Goal: Information Seeking & Learning: Learn about a topic

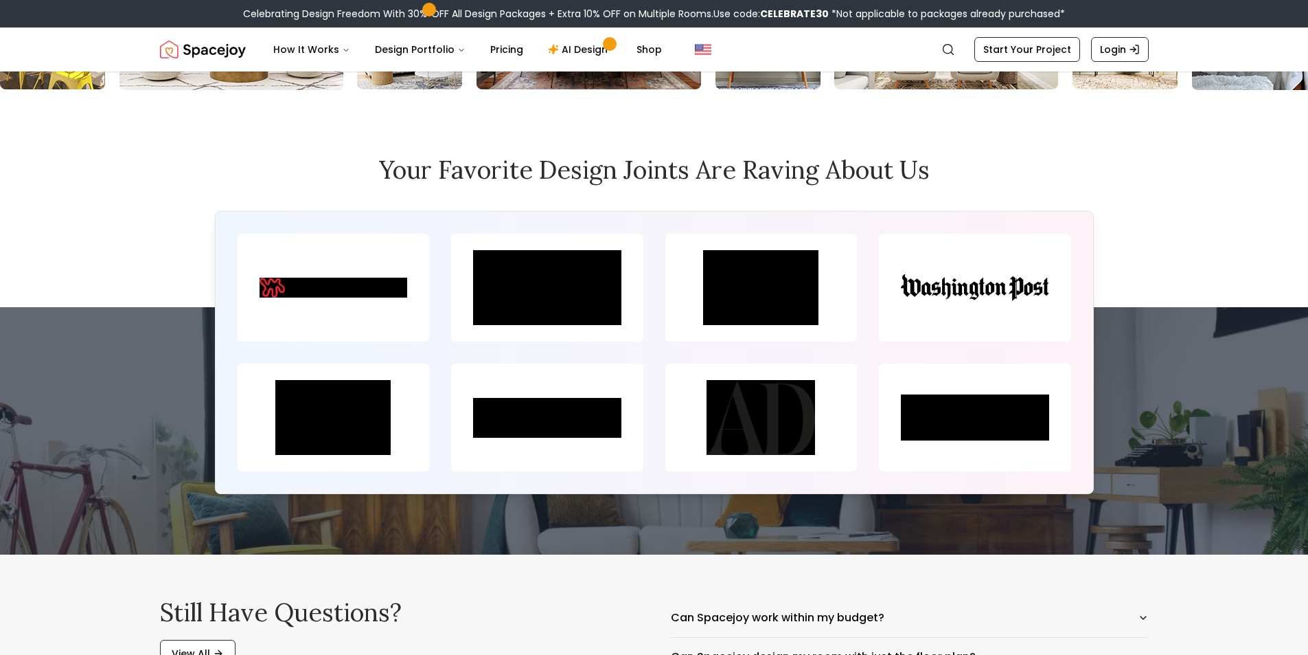
scroll to position [6347, 0]
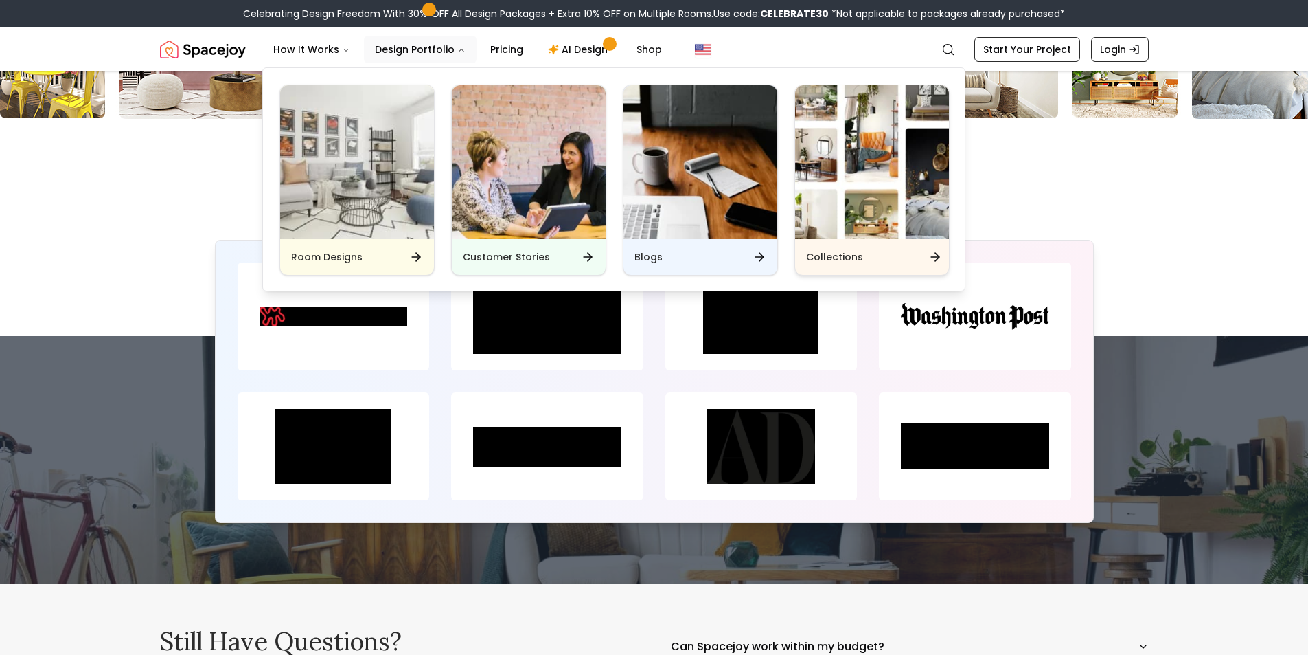
click at [861, 253] on div "Collections" at bounding box center [872, 257] width 154 height 36
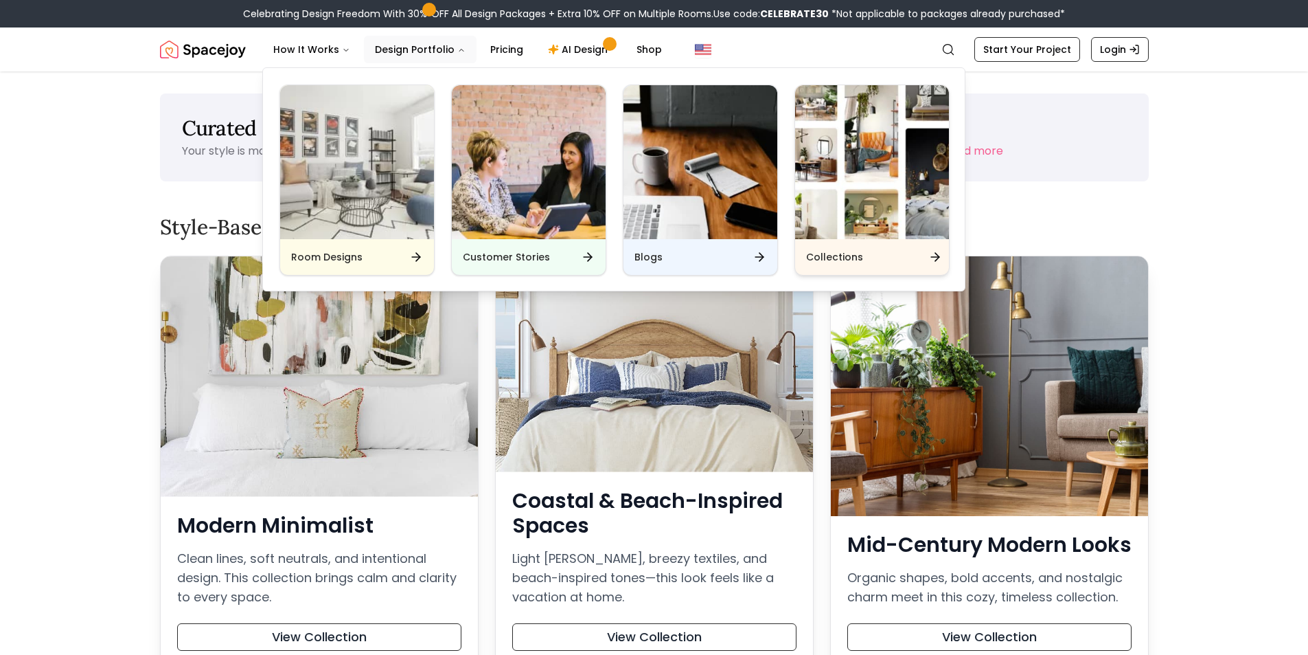
click at [846, 259] on h6 "Collections" at bounding box center [834, 257] width 57 height 14
click at [933, 255] on icon "Main" at bounding box center [936, 257] width 14 height 14
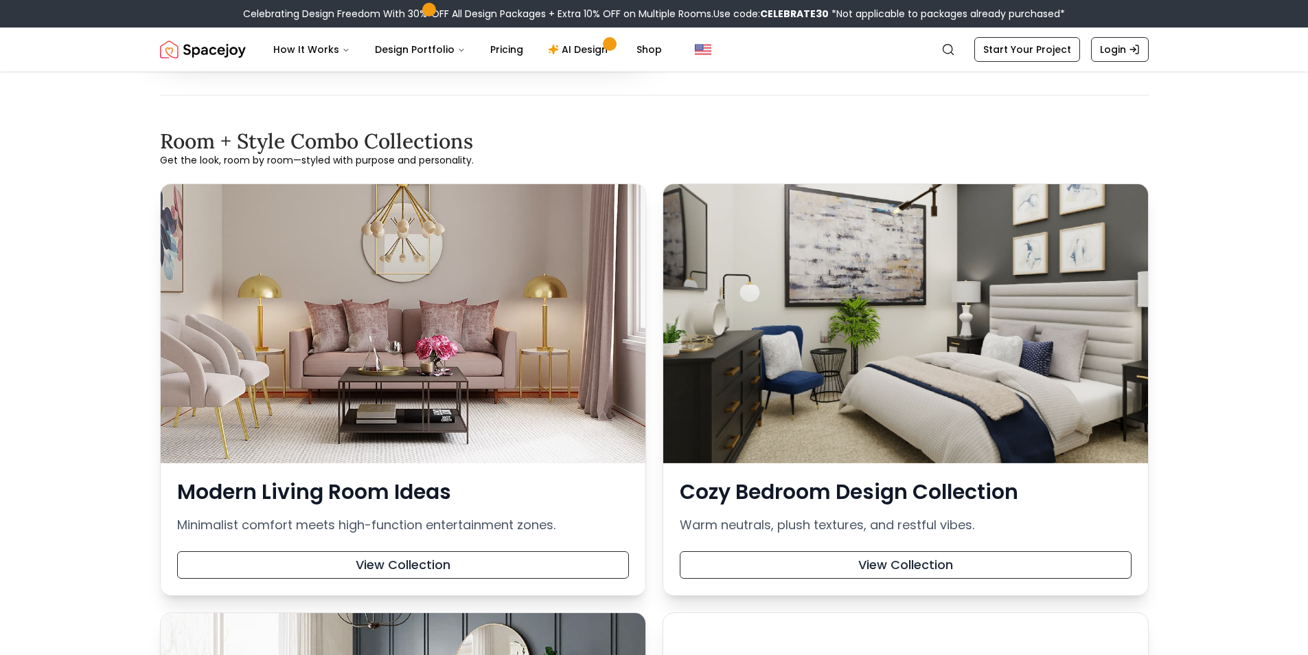
scroll to position [2953, 0]
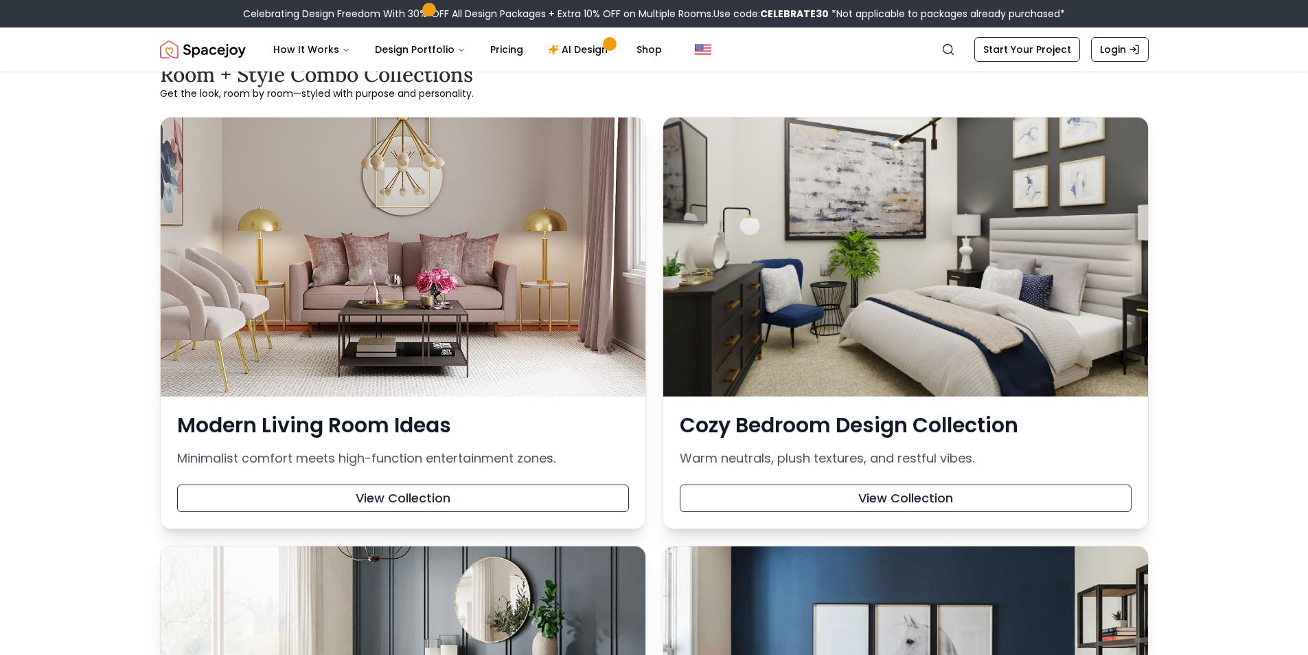
click at [425, 9] on span at bounding box center [429, 10] width 10 height 10
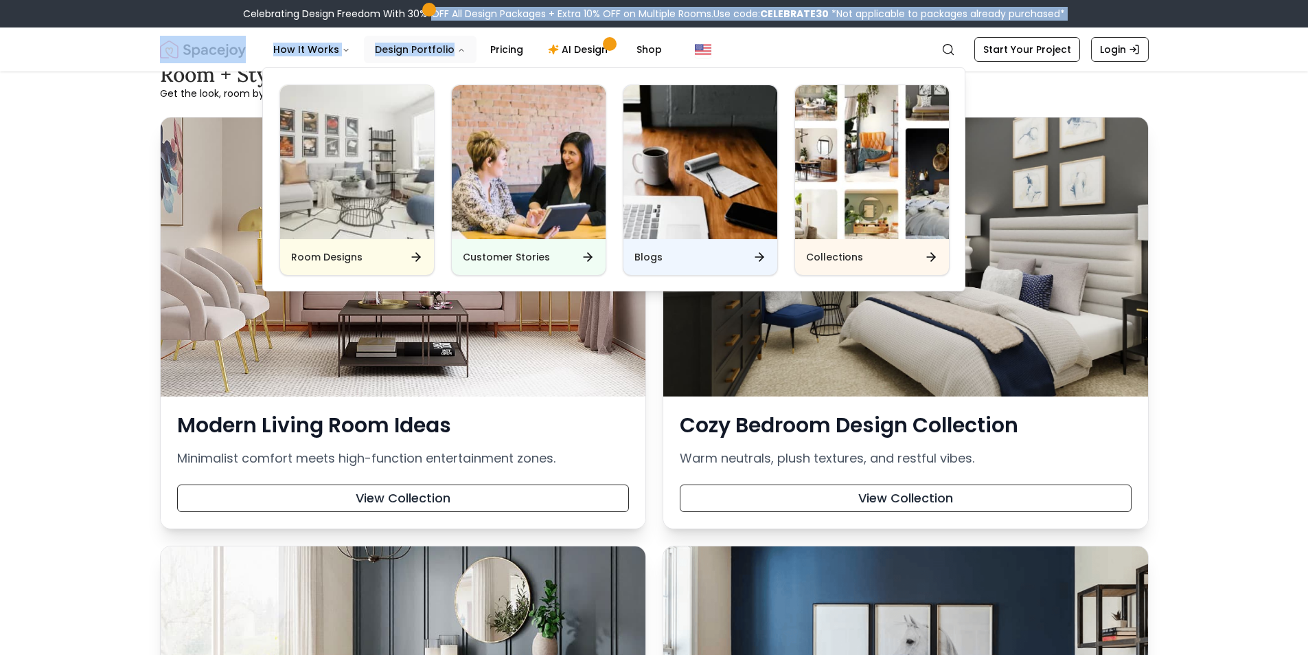
drag, startPoint x: 427, startPoint y: 9, endPoint x: 466, endPoint y: 56, distance: 60.9
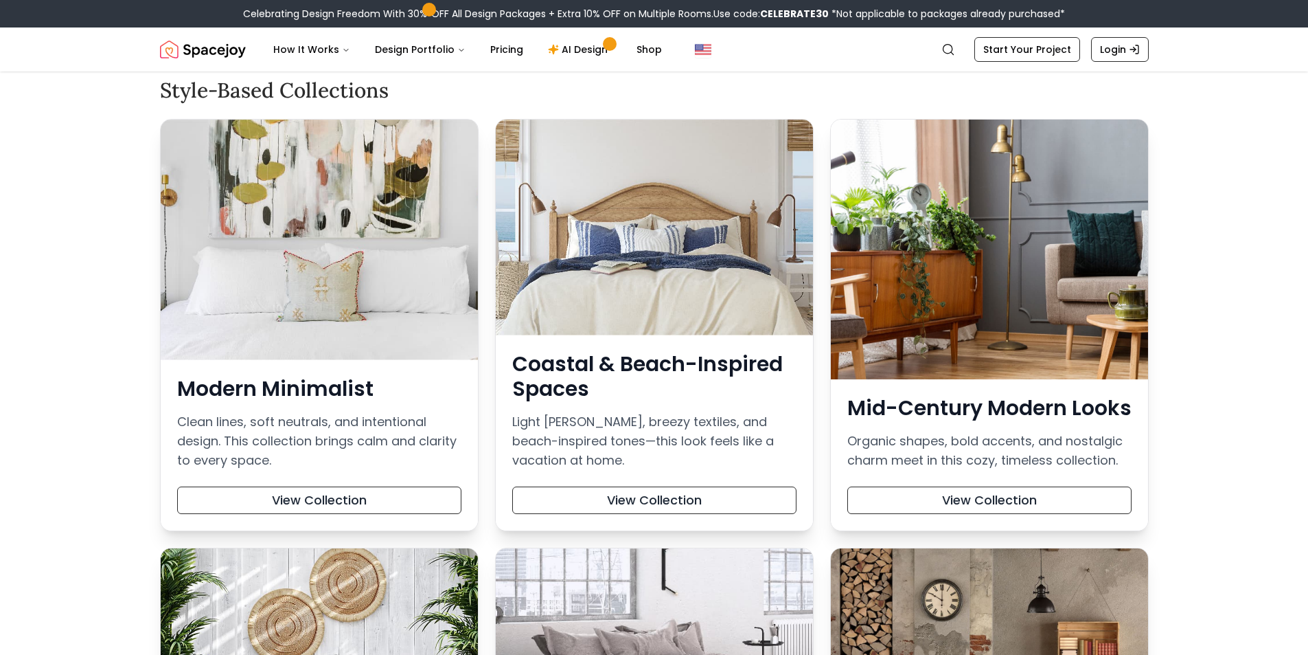
scroll to position [0, 0]
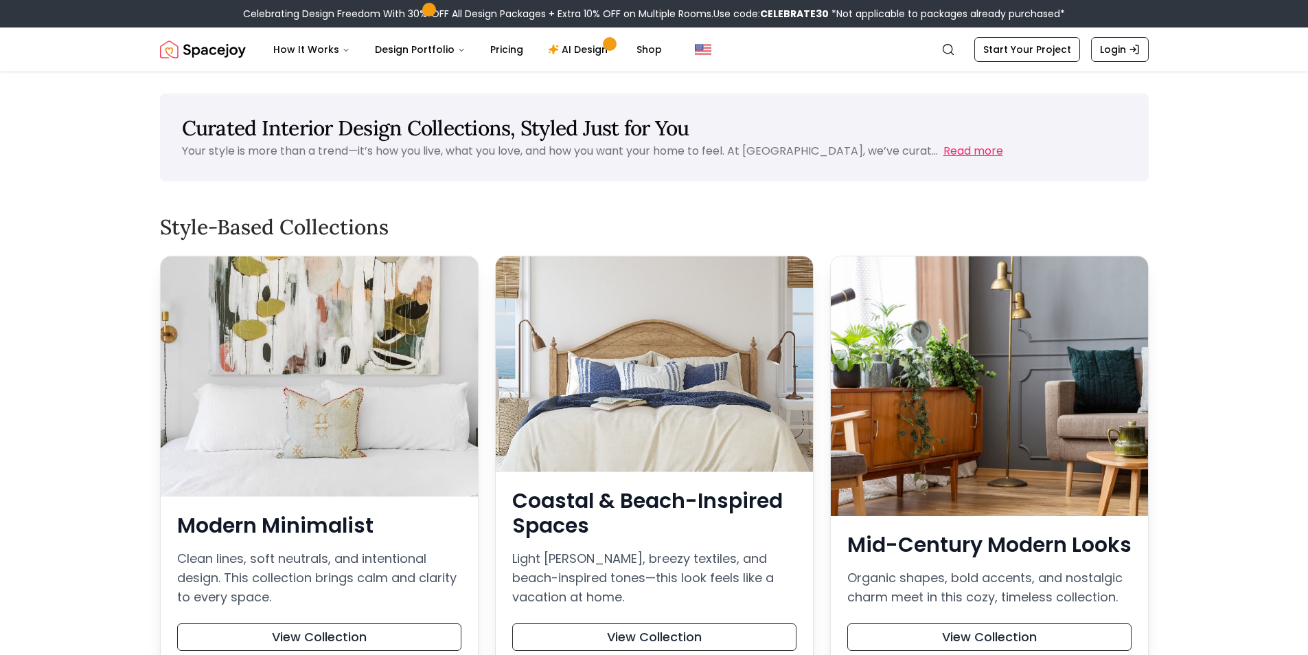
click at [944, 150] on button "Read more" at bounding box center [974, 151] width 60 height 16
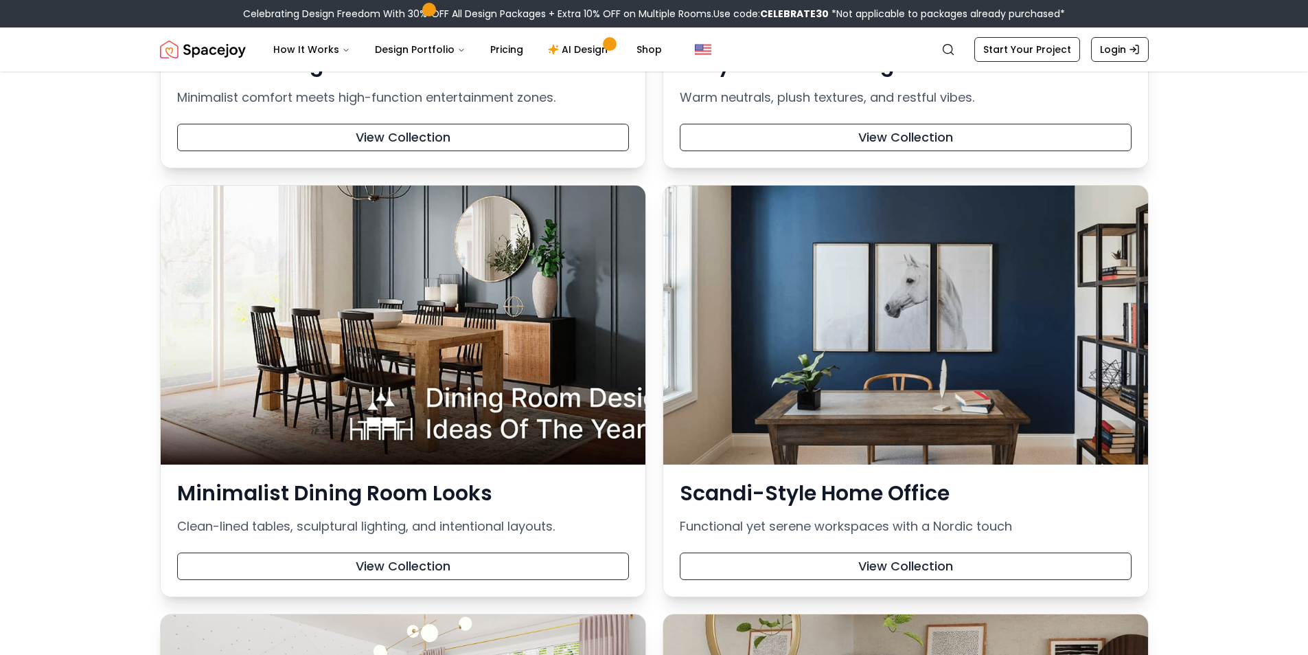
scroll to position [3434, 0]
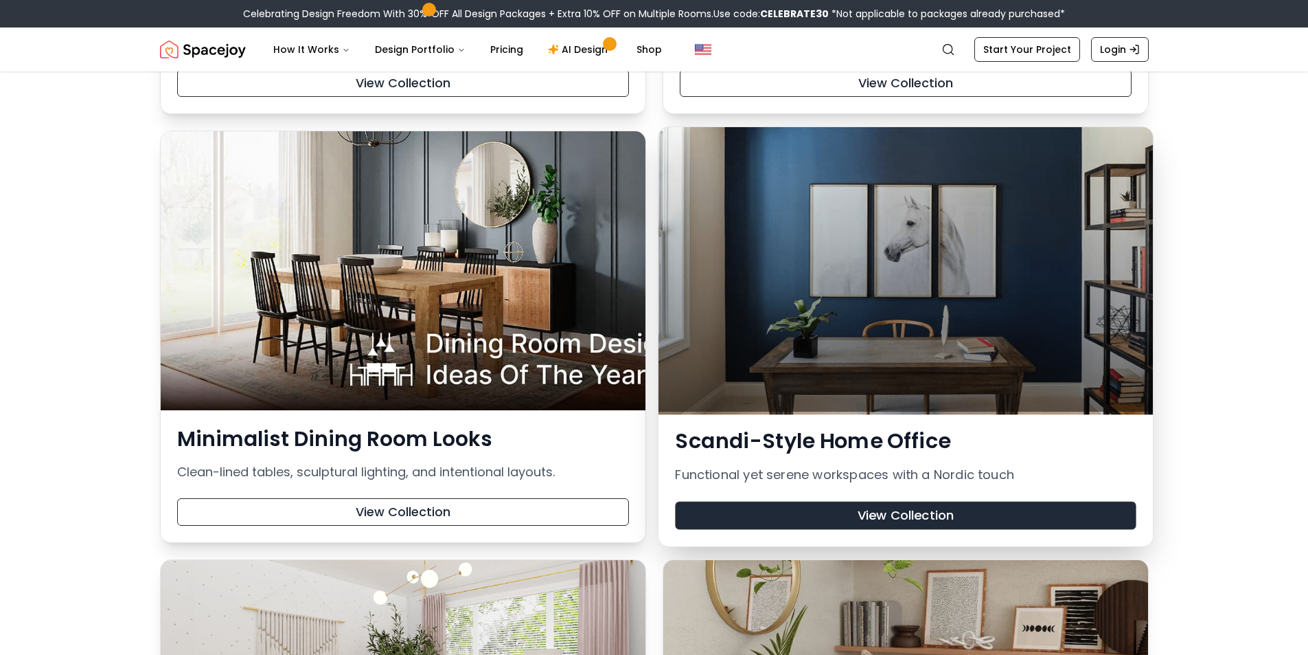
click at [696, 505] on button "View Collection" at bounding box center [905, 515] width 461 height 28
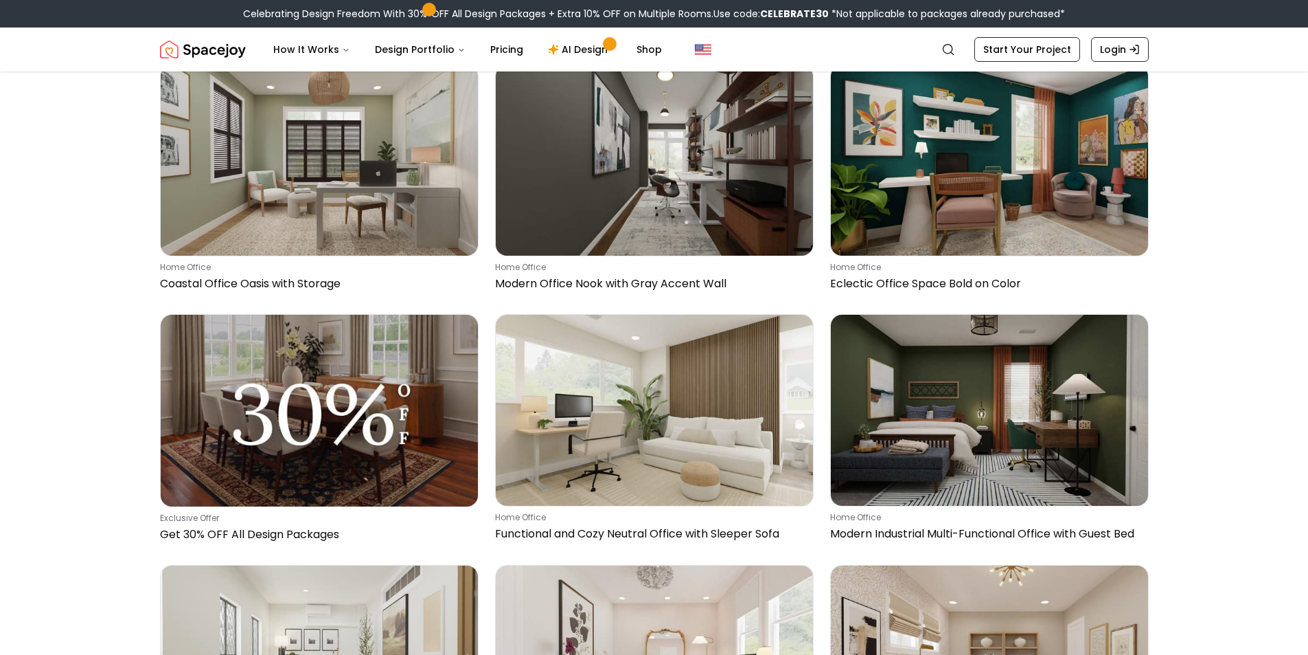
scroll to position [3302, 0]
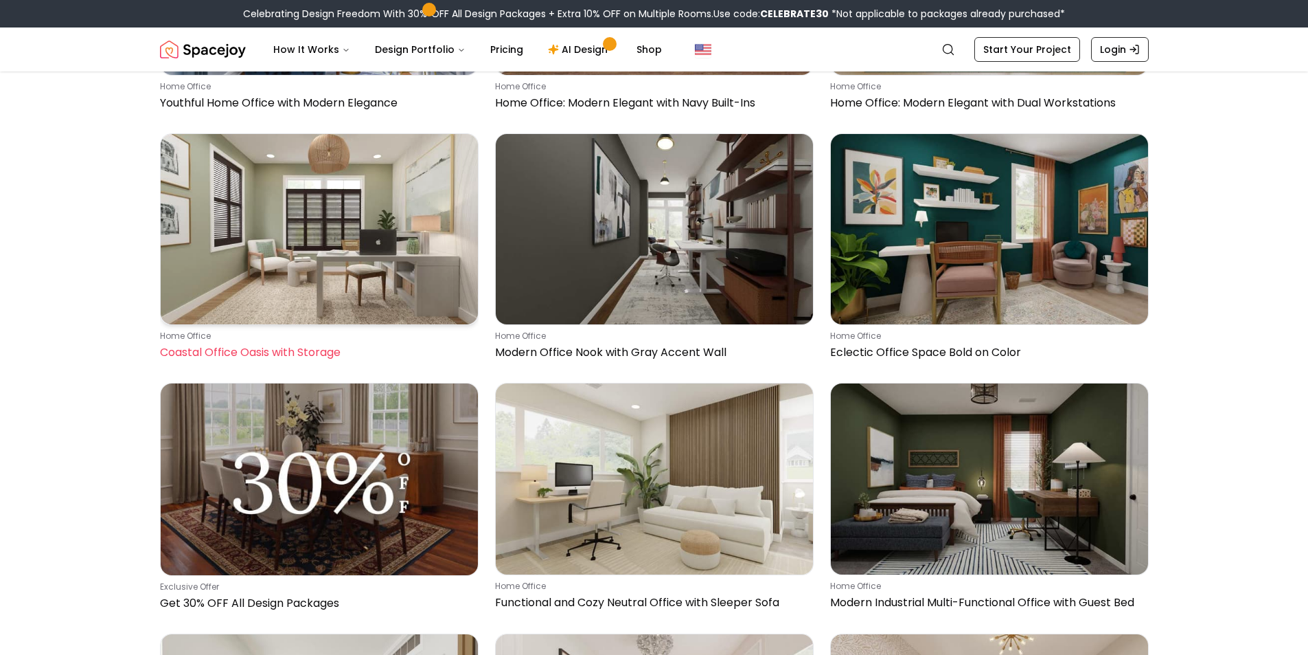
click at [457, 305] on img at bounding box center [319, 229] width 317 height 190
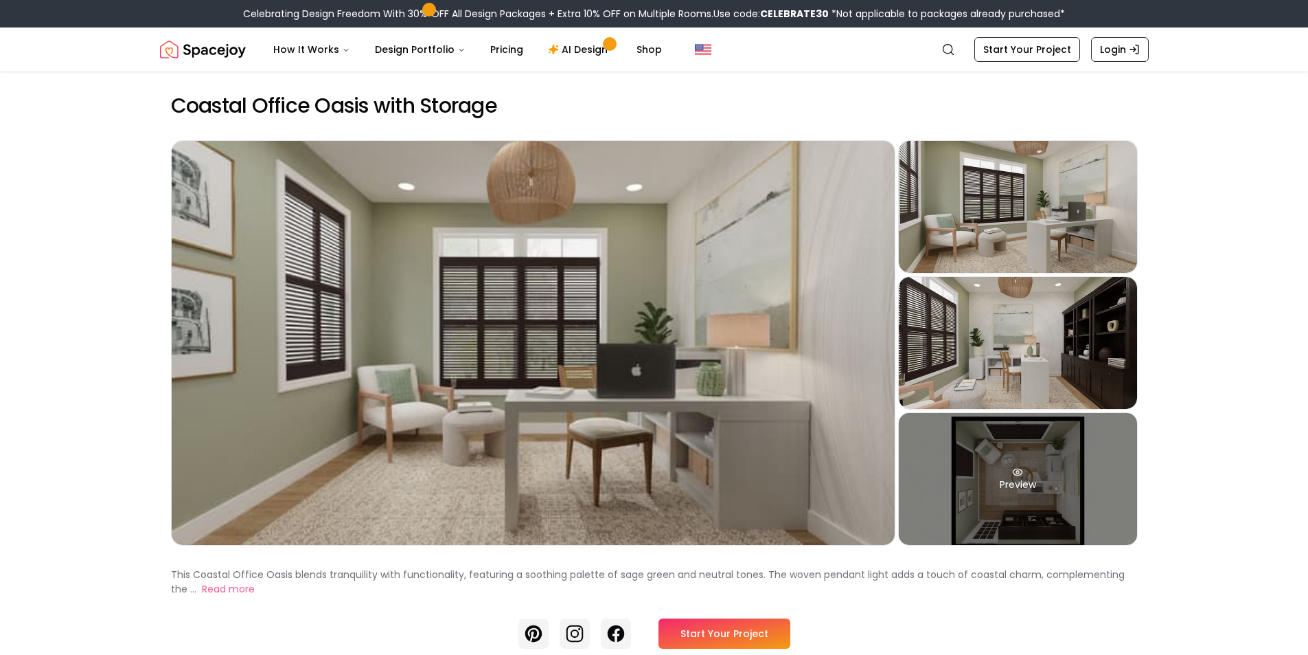
click at [1019, 510] on div "Preview" at bounding box center [1018, 479] width 238 height 132
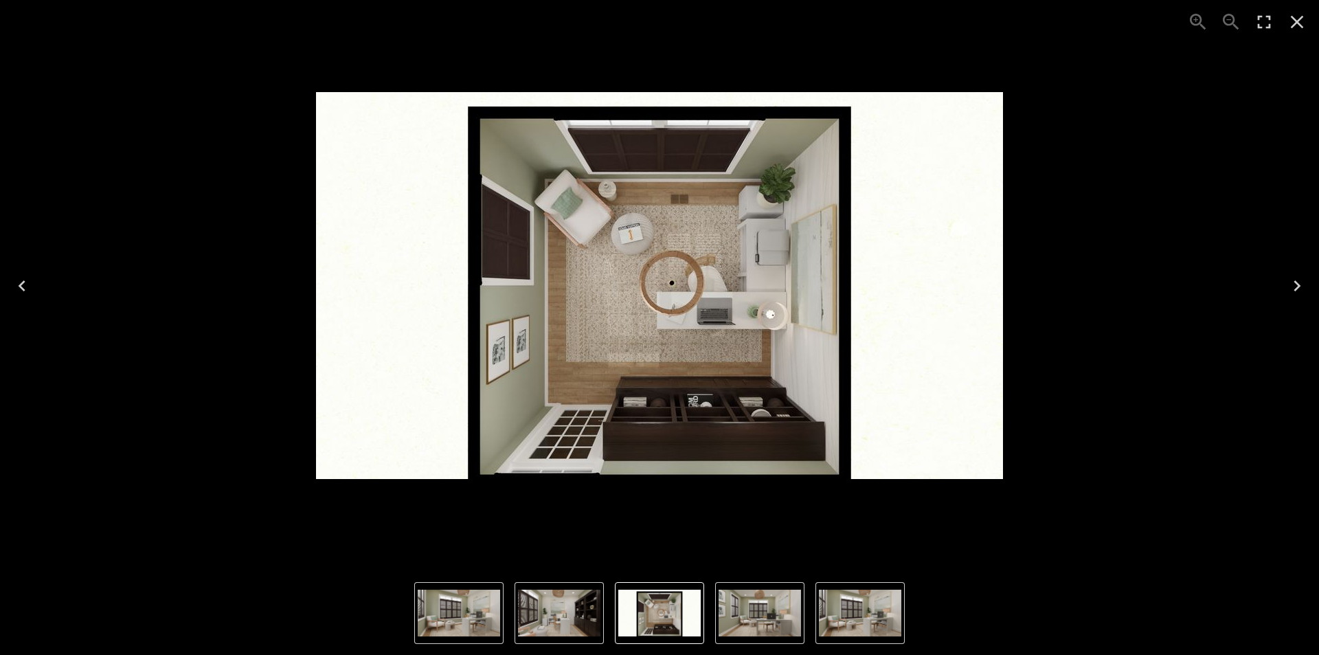
click at [465, 593] on img "2 of 4" at bounding box center [459, 612] width 82 height 47
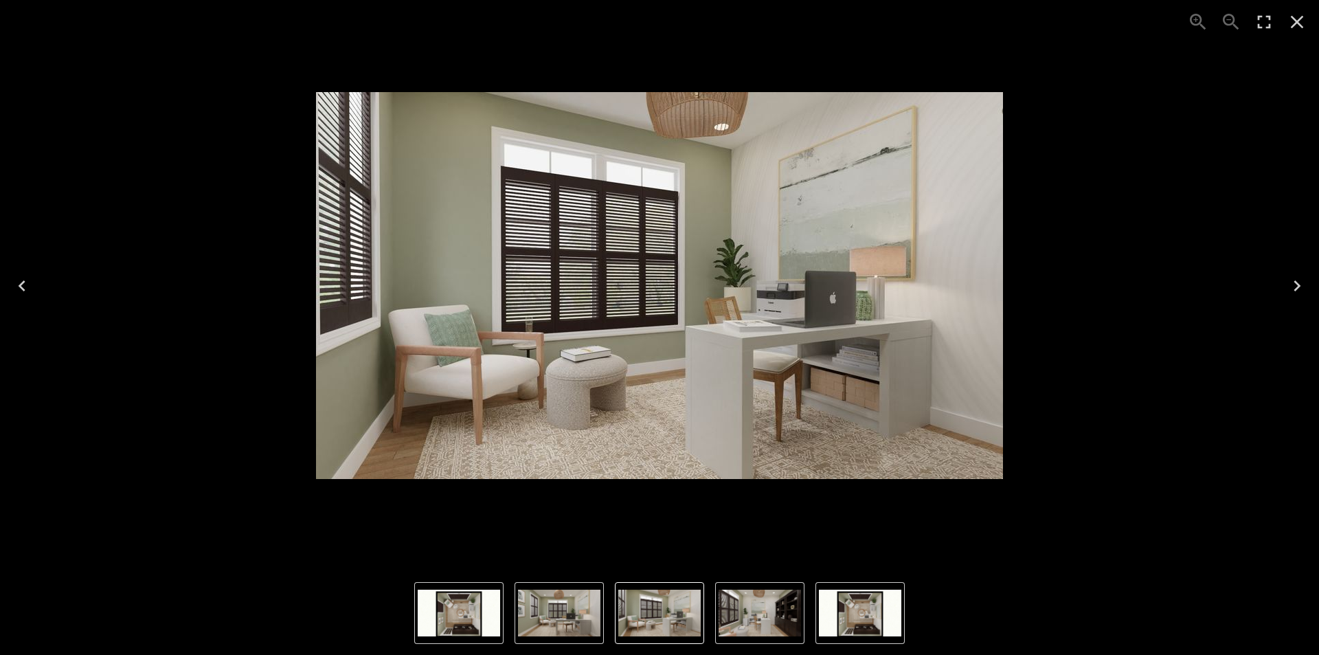
click at [554, 613] on img "1 of 4" at bounding box center [559, 612] width 82 height 47
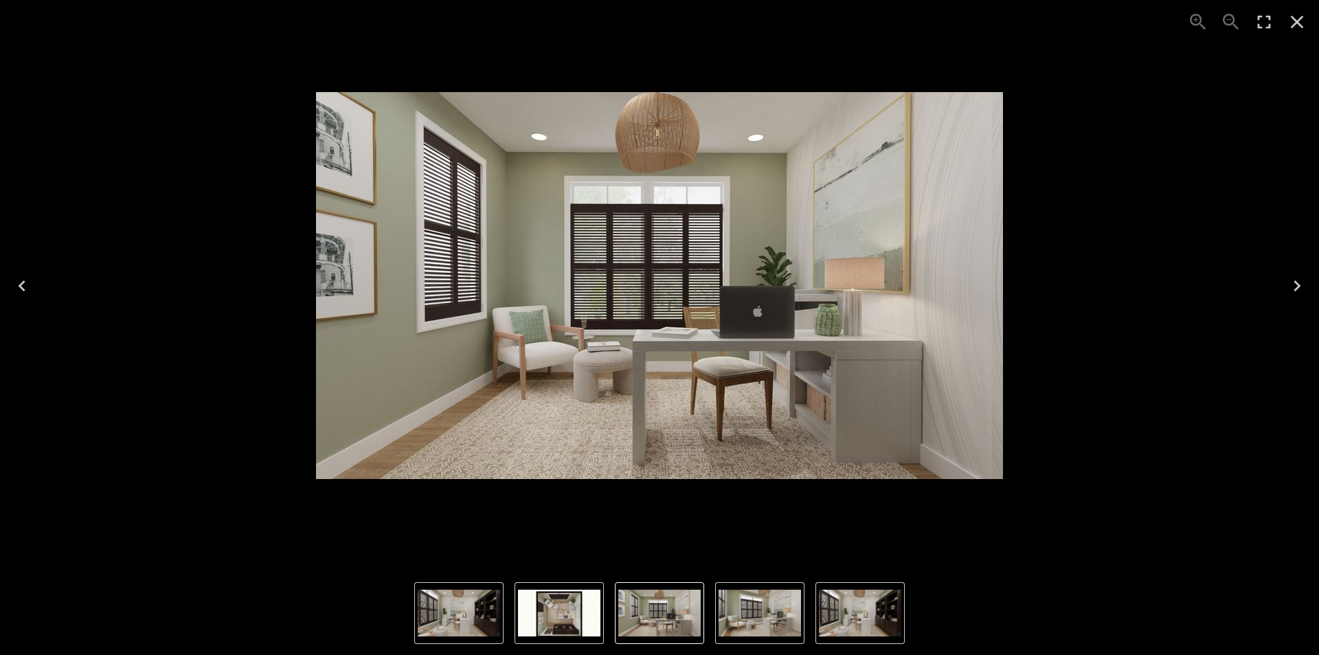
click at [554, 613] on img "4 of 4" at bounding box center [559, 612] width 82 height 47
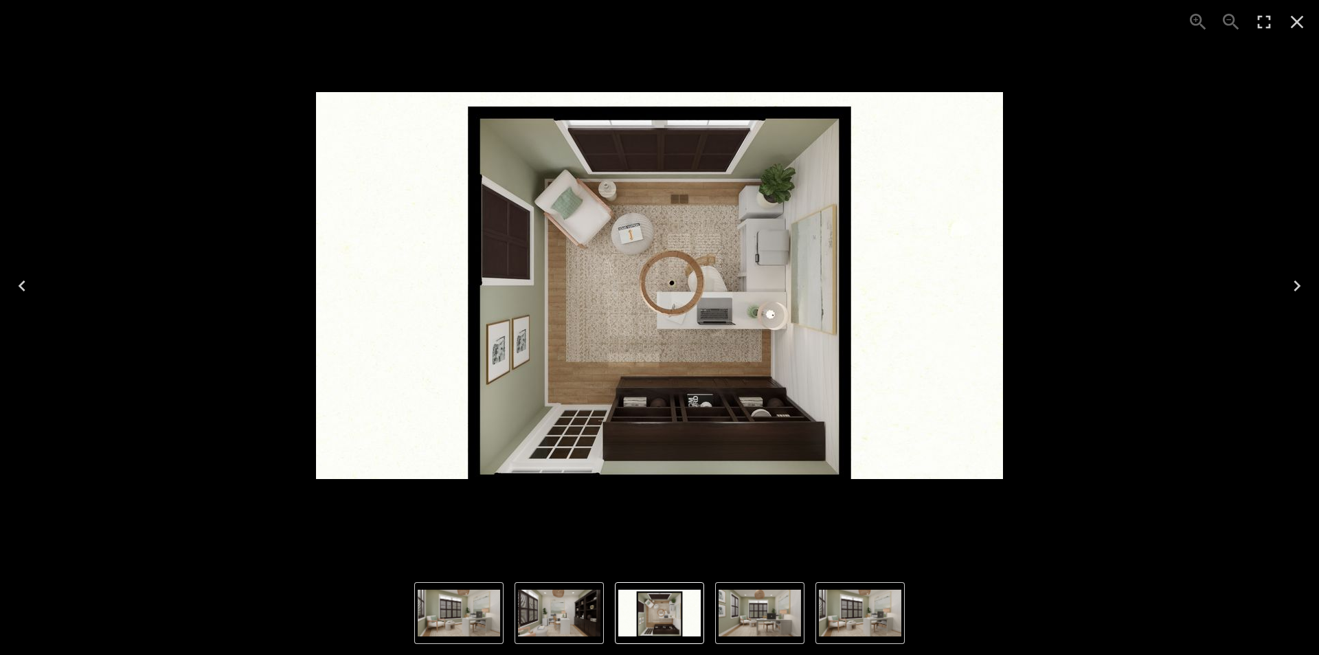
click at [554, 613] on img "3 of 4" at bounding box center [559, 612] width 82 height 47
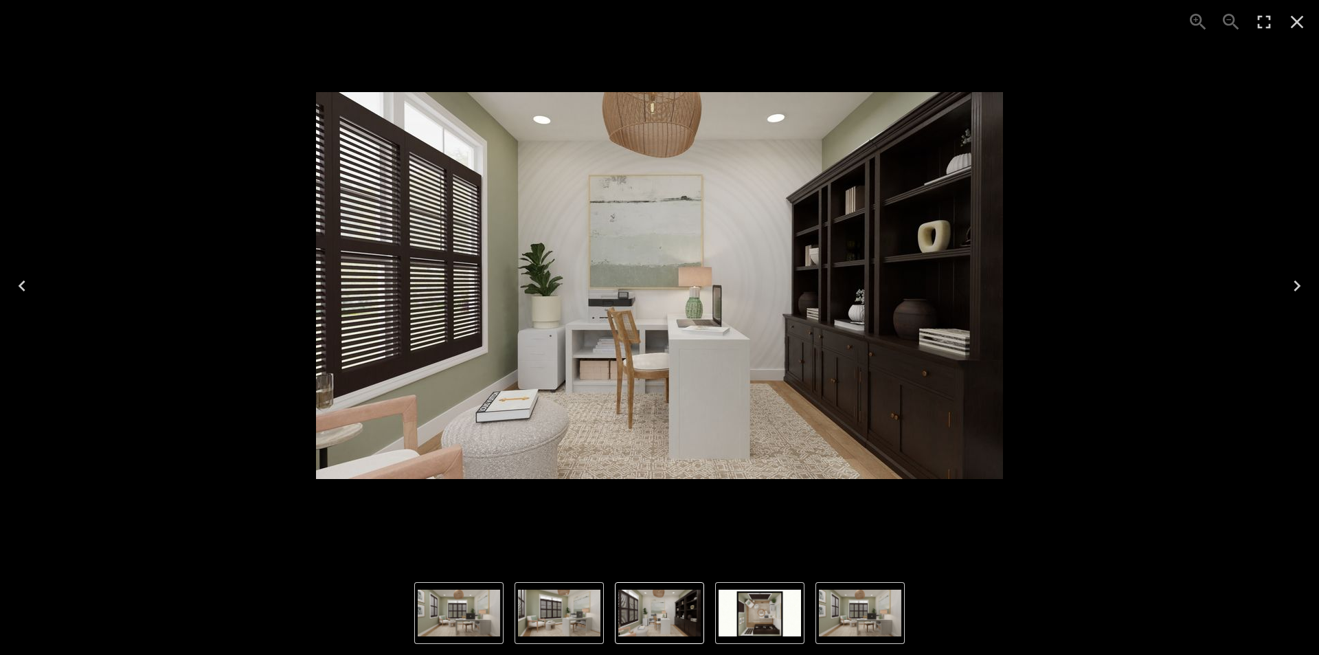
click at [554, 613] on img "2 of 4" at bounding box center [559, 612] width 82 height 47
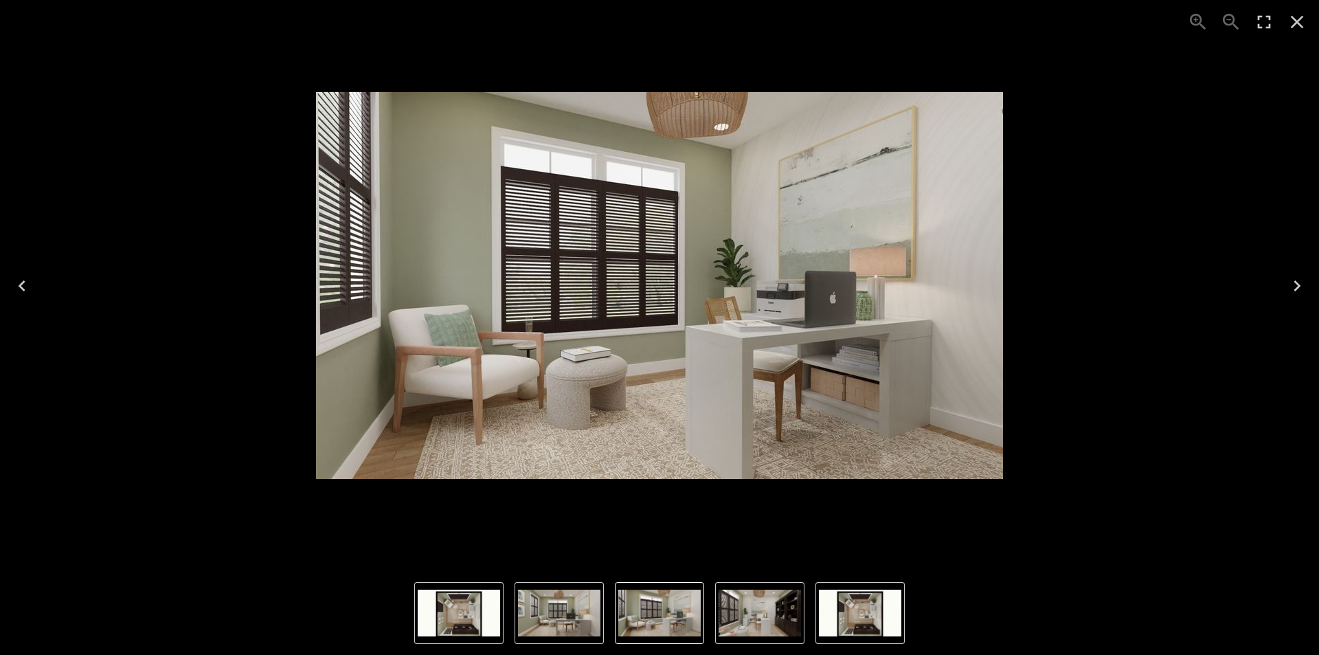
click at [554, 613] on img "1 of 4" at bounding box center [559, 612] width 82 height 47
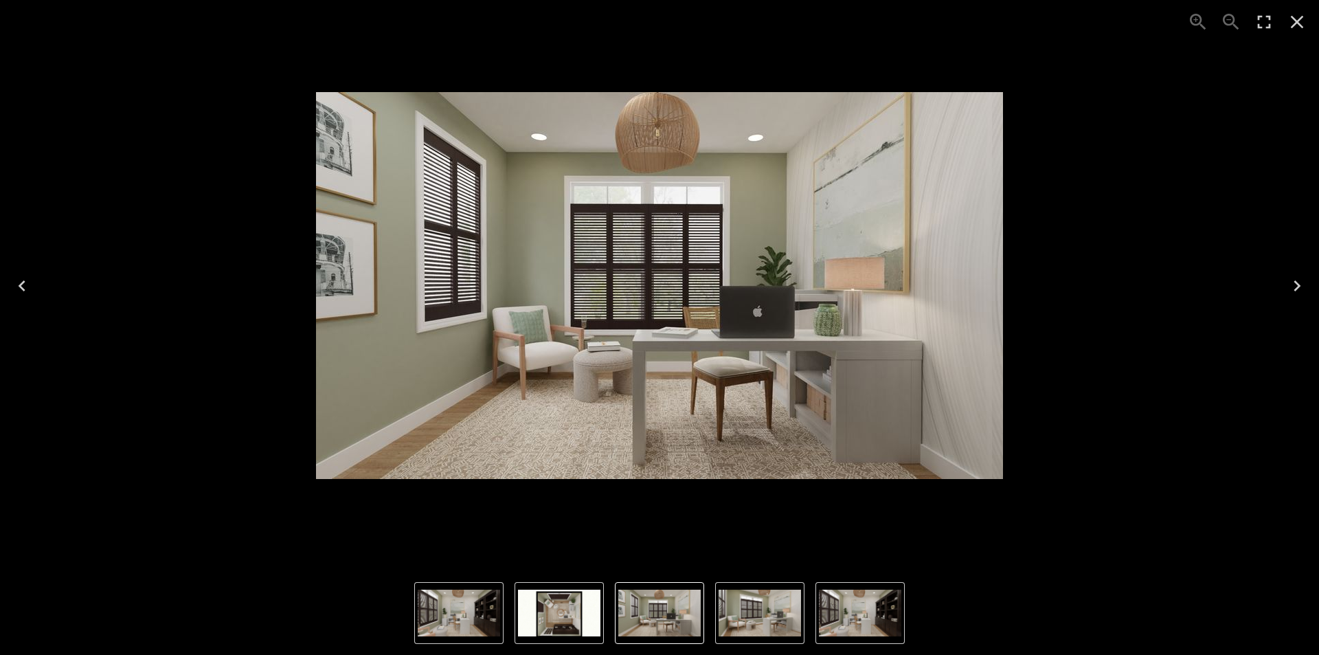
click at [554, 613] on img "4 of 4" at bounding box center [559, 612] width 82 height 47
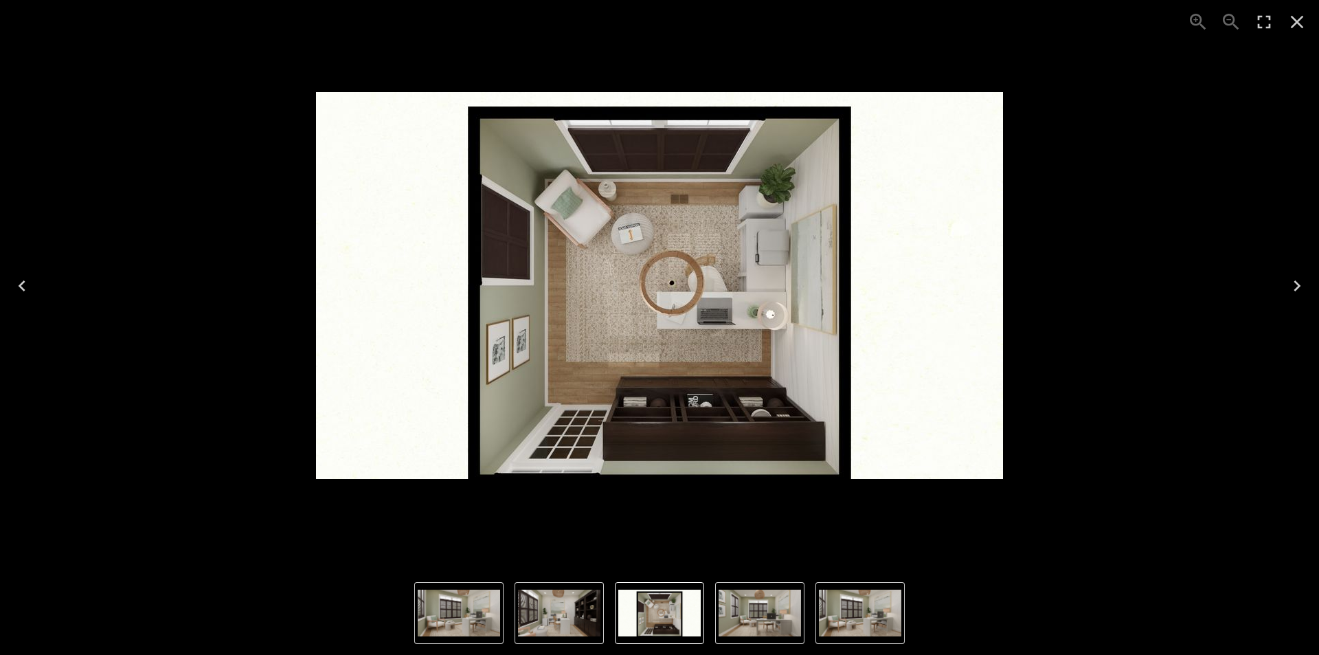
click at [554, 613] on img "3 of 4" at bounding box center [559, 612] width 82 height 47
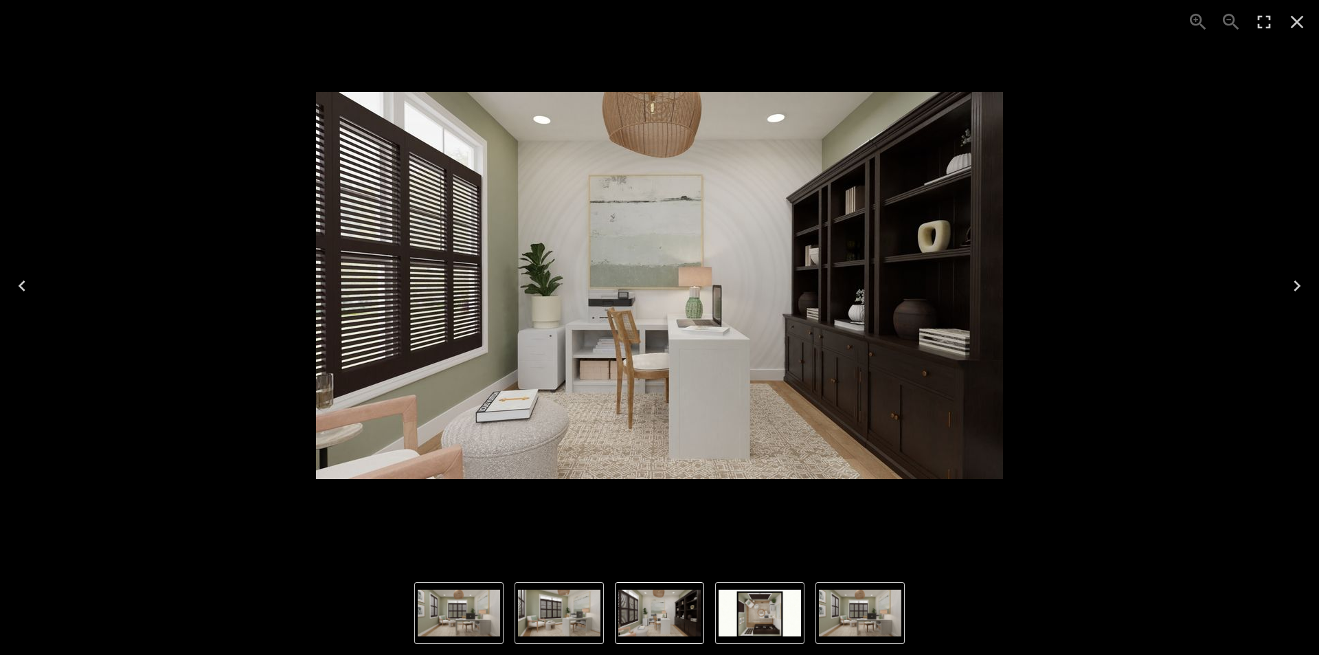
click at [727, 615] on img "4 of 4" at bounding box center [759, 612] width 82 height 47
